Goal: Navigation & Orientation: Go to known website

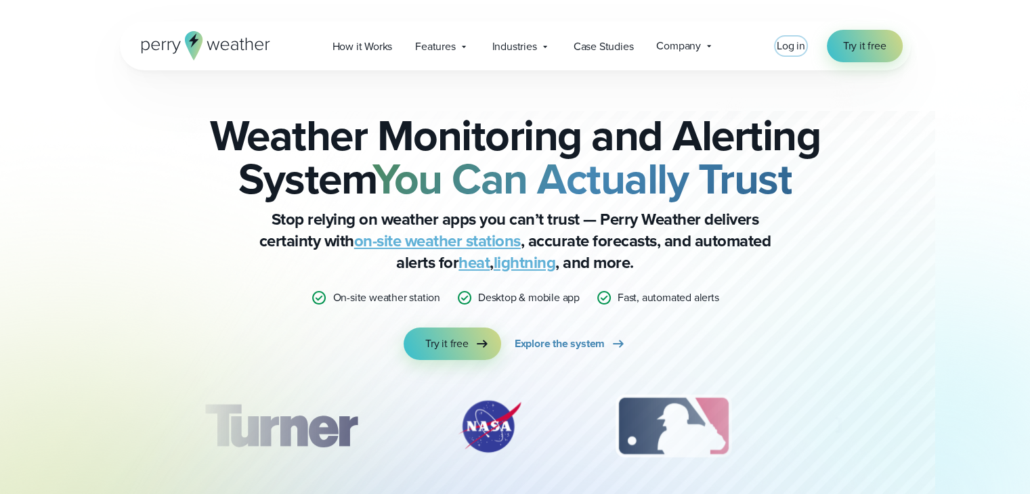
click at [795, 44] on span "Log in" at bounding box center [791, 46] width 28 height 16
click at [791, 45] on span "Log in" at bounding box center [791, 46] width 28 height 16
